Goal: Information Seeking & Learning: Learn about a topic

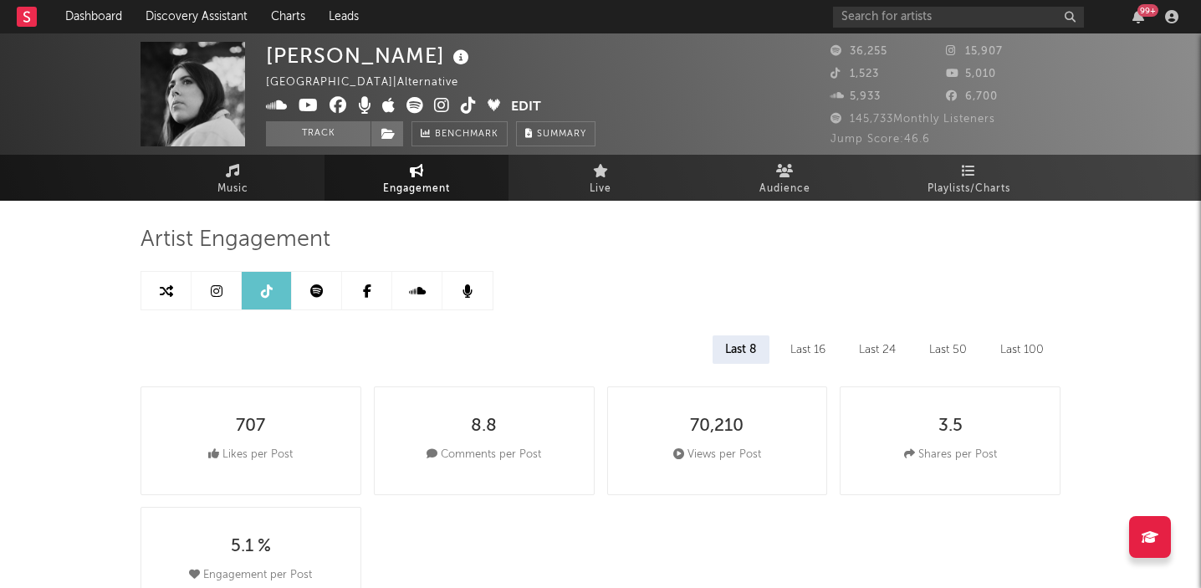
select select "6m"
click at [872, 20] on input "text" at bounding box center [958, 17] width 251 height 21
type input "tool"
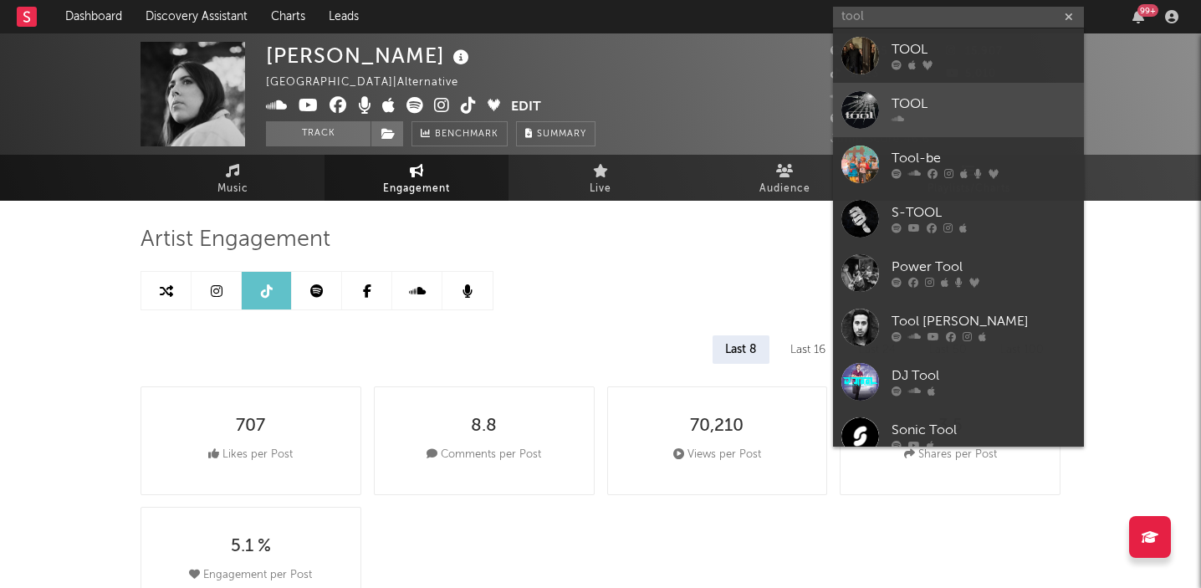
click at [911, 102] on div "TOOL" at bounding box center [984, 105] width 184 height 20
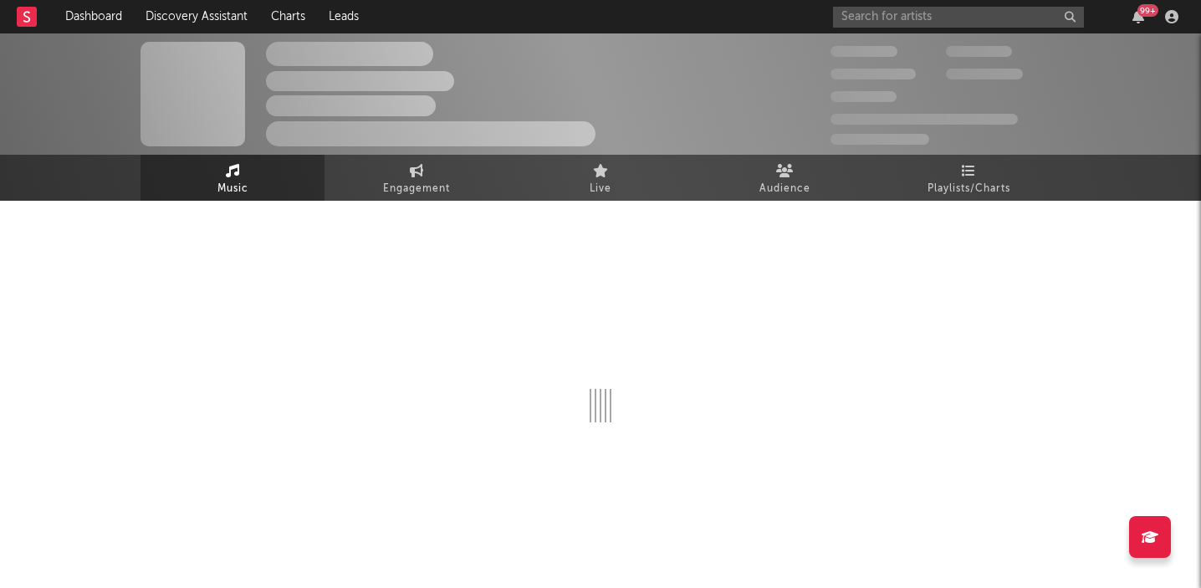
select select "1w"
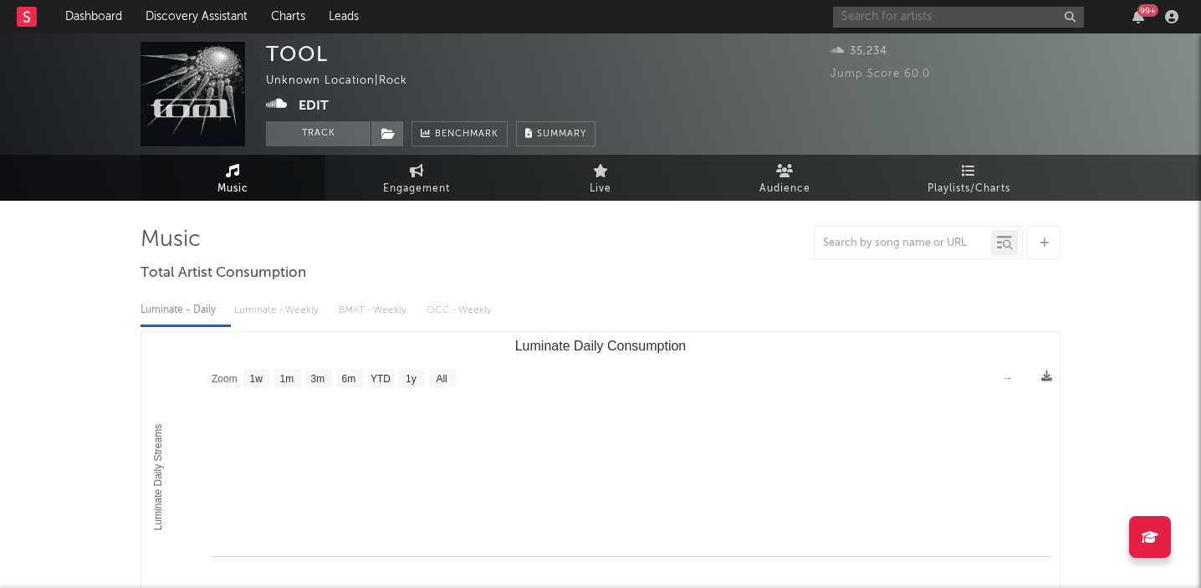
click at [868, 13] on input "text" at bounding box center [958, 17] width 251 height 21
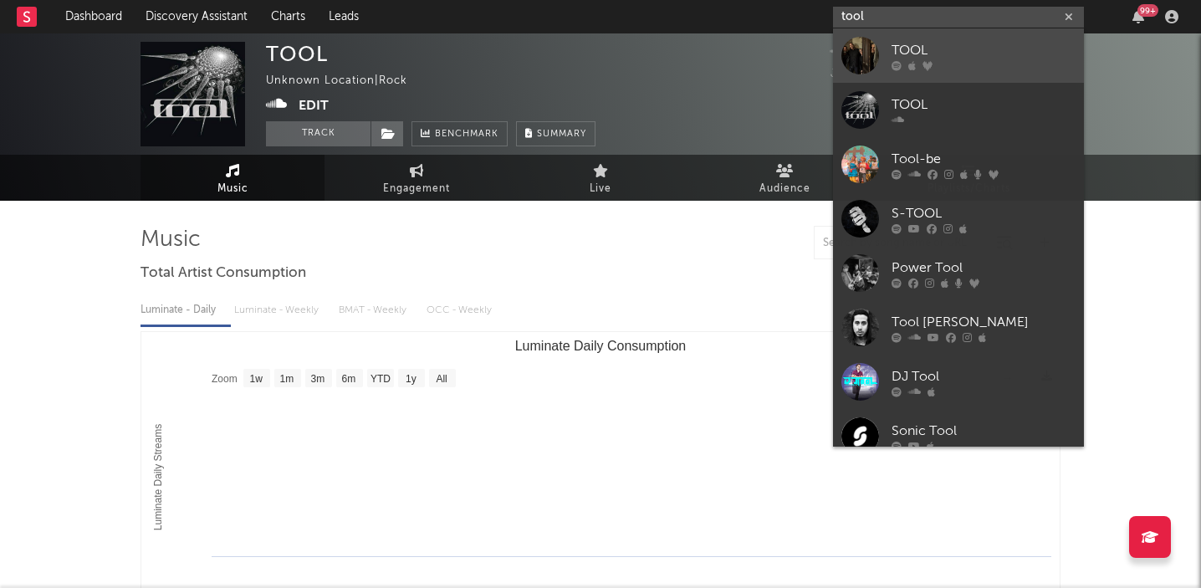
type input "tool"
click at [912, 50] on div "TOOL" at bounding box center [984, 50] width 184 height 20
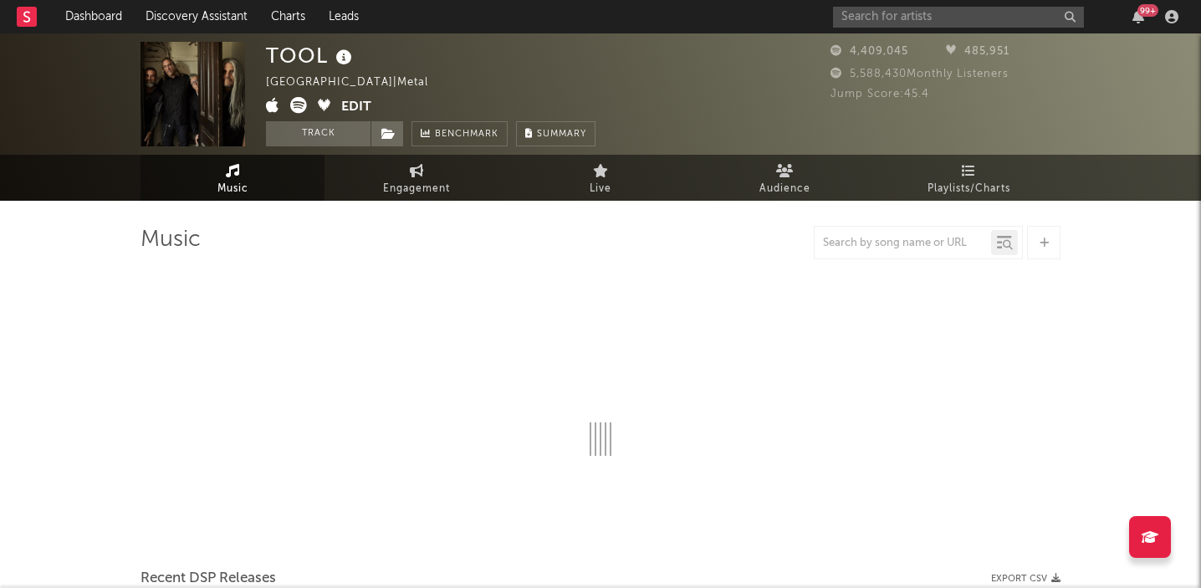
select select "6m"
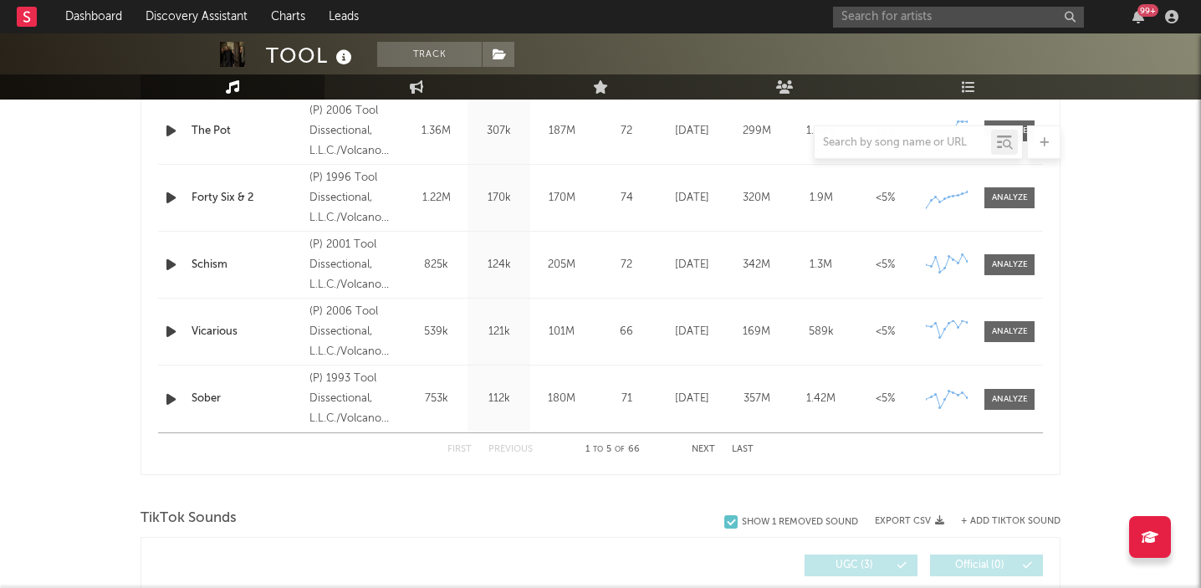
scroll to position [769, 0]
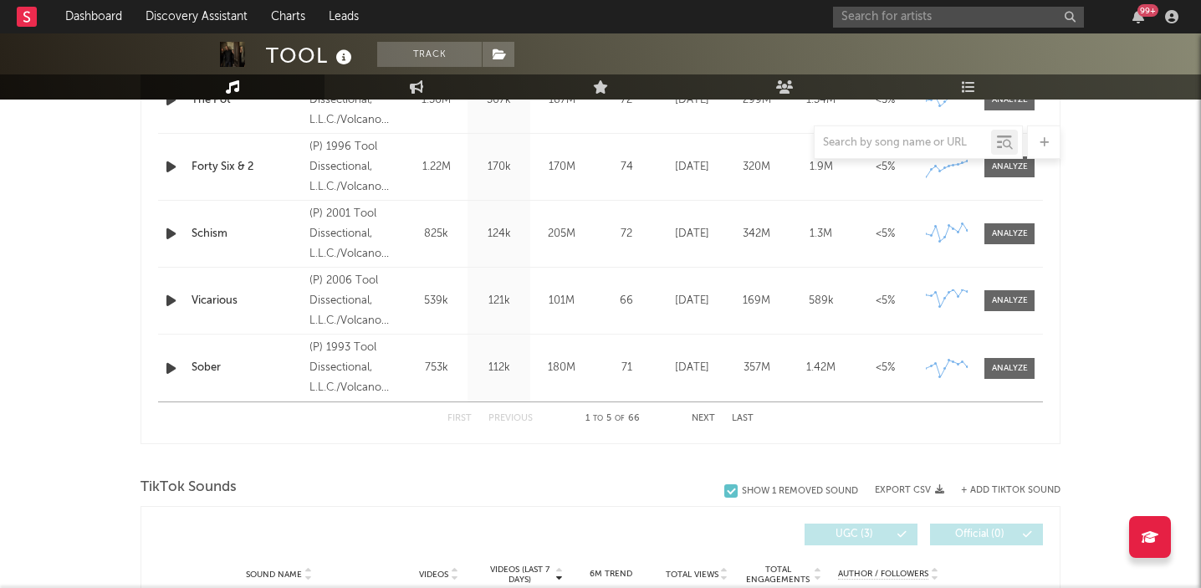
click at [706, 417] on button "Next" at bounding box center [703, 418] width 23 height 9
click at [1017, 168] on div at bounding box center [1010, 167] width 36 height 13
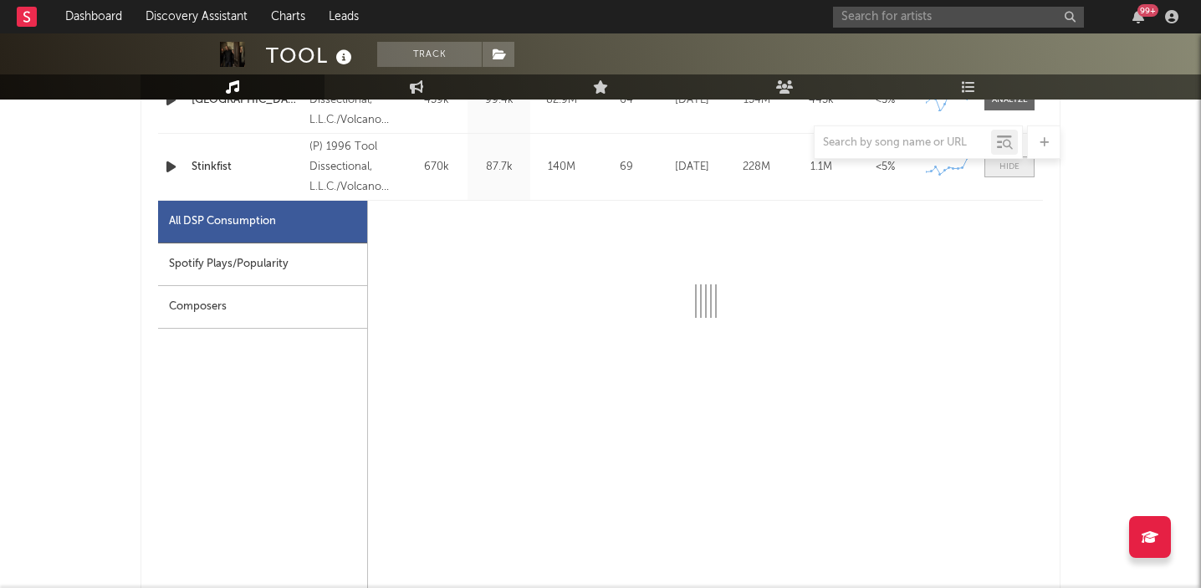
select select "6m"
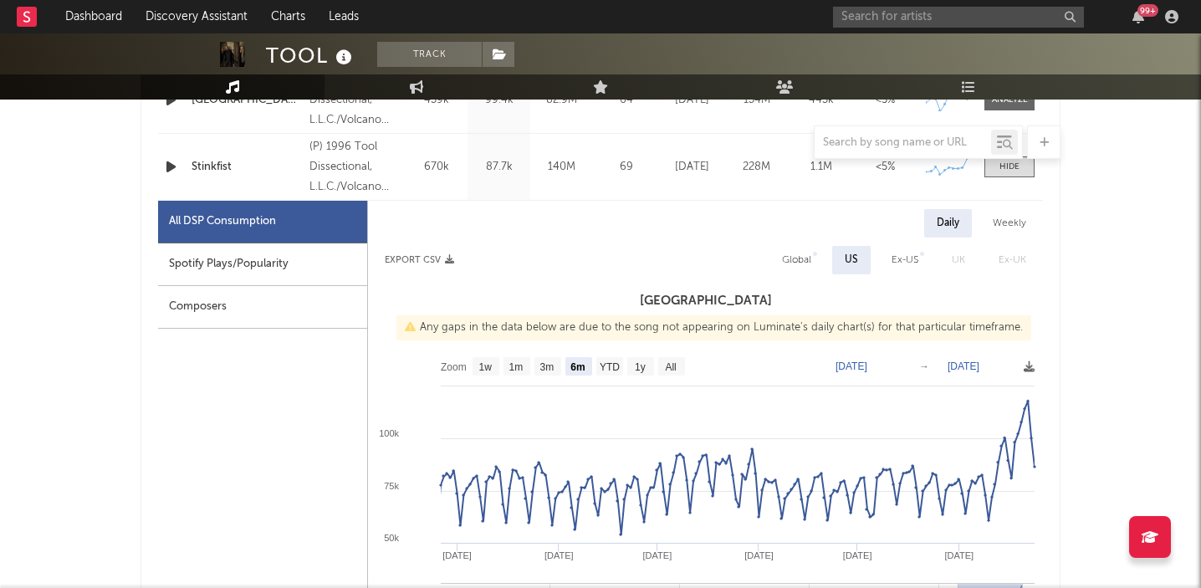
click at [788, 255] on div "Global" at bounding box center [796, 260] width 29 height 20
select select "6m"
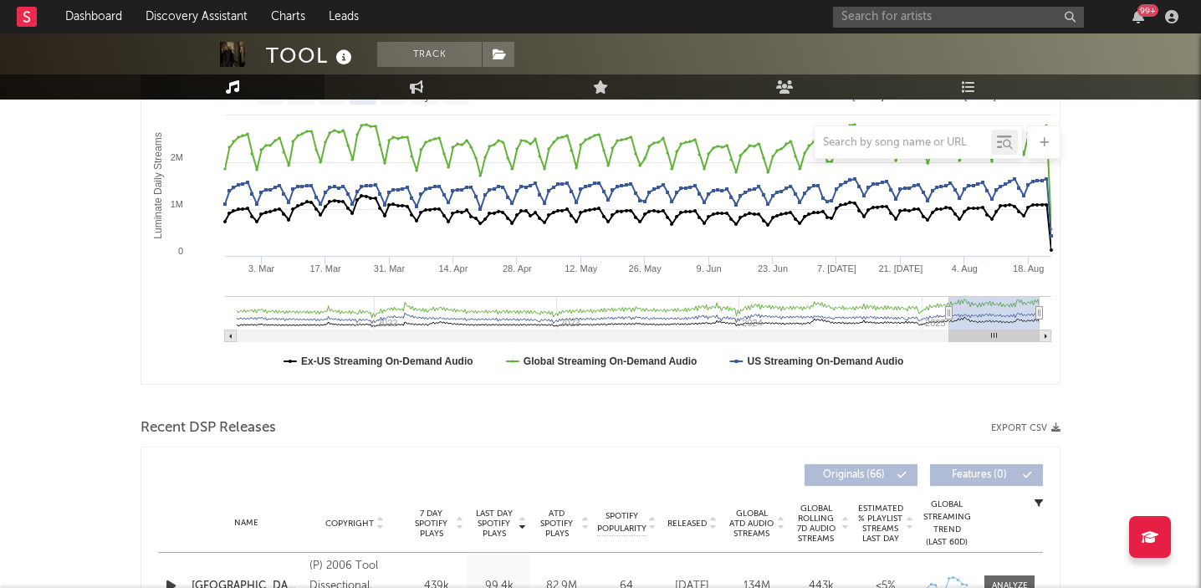
scroll to position [0, 0]
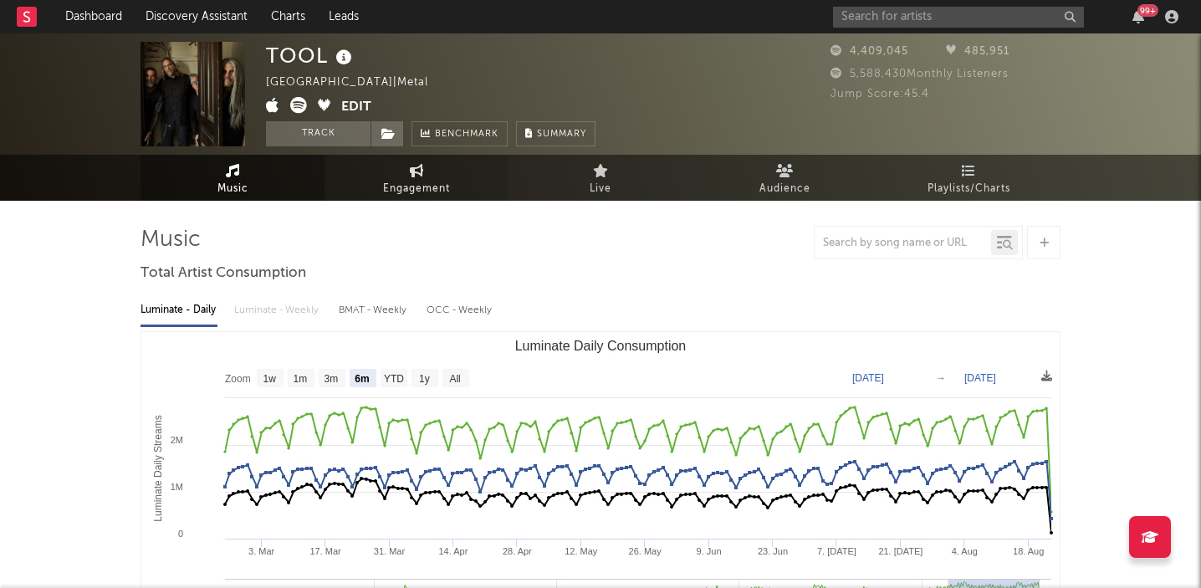
click at [422, 185] on span "Engagement" at bounding box center [416, 189] width 67 height 20
select select "1w"
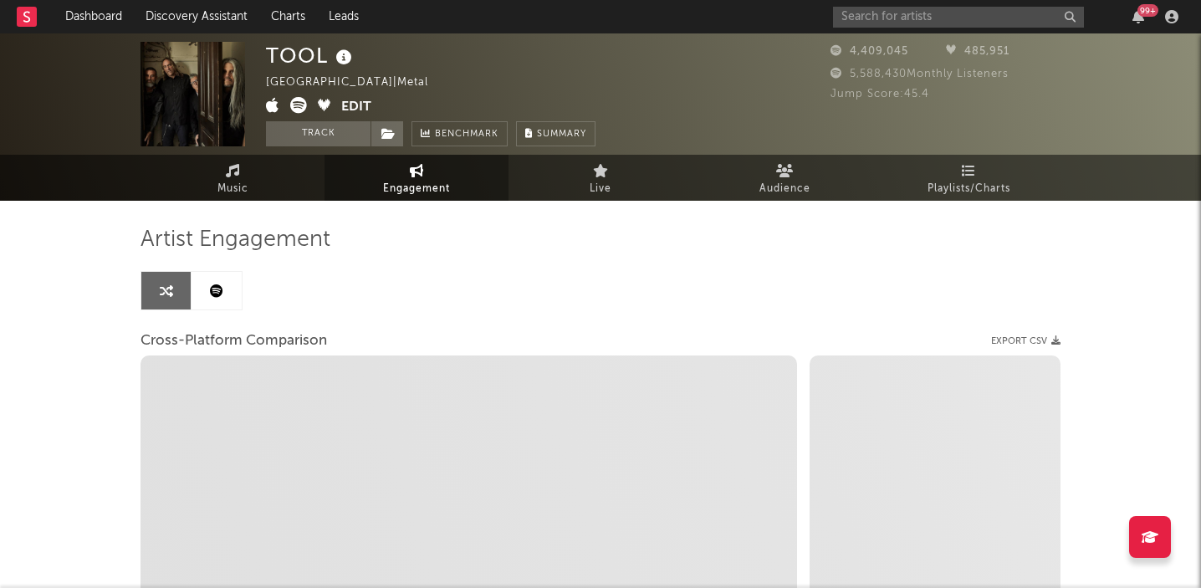
select select "1m"
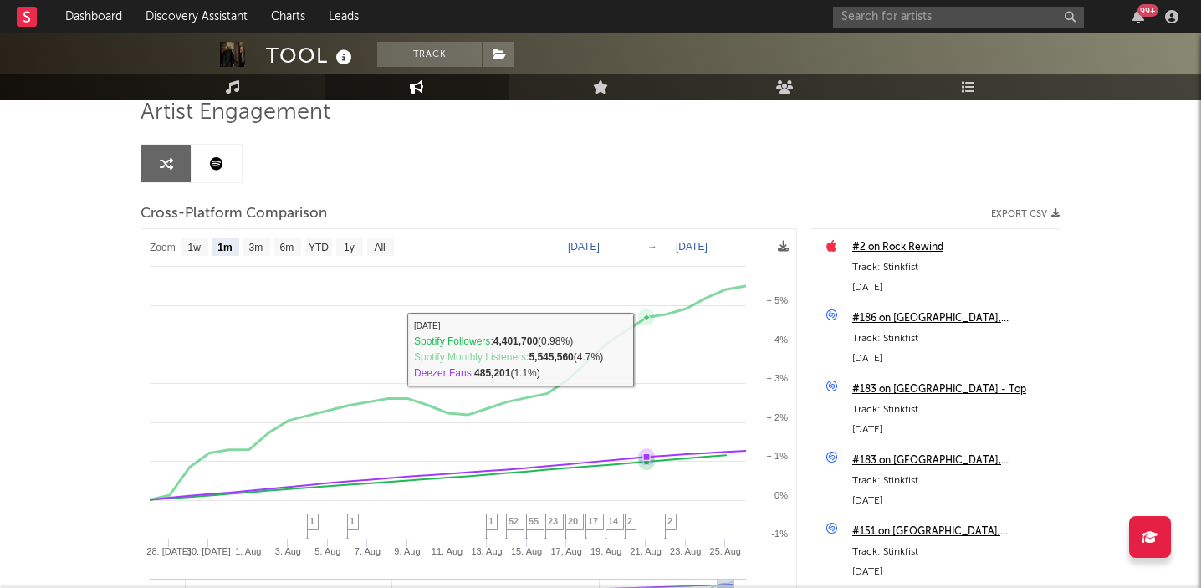
scroll to position [131, 0]
